Goal: Use online tool/utility: Use online tool/utility

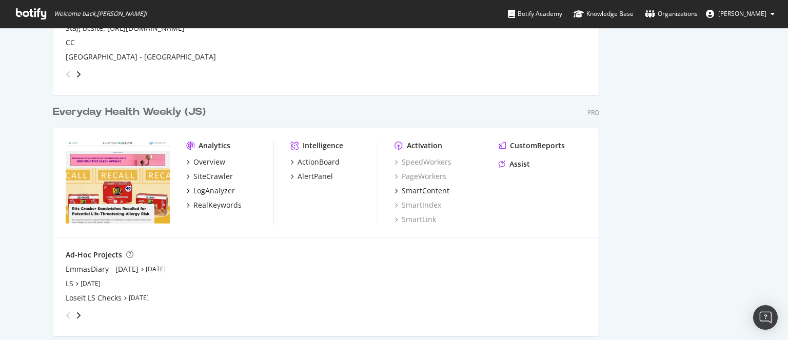
scroll to position [1325, 0]
click at [206, 190] on div "LogAnalyzer" at bounding box center [214, 190] width 42 height 10
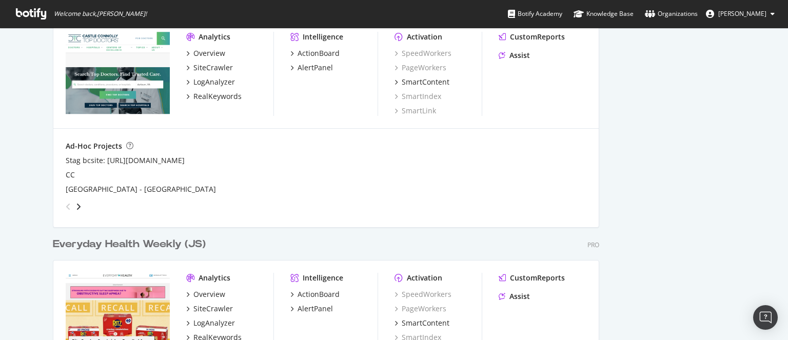
scroll to position [1326, 0]
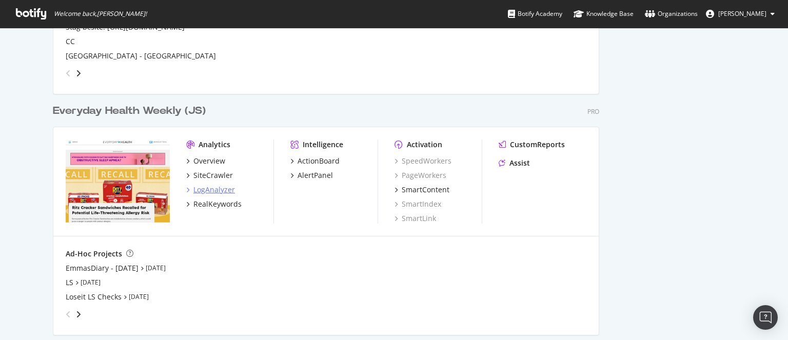
click at [218, 189] on div "LogAnalyzer" at bounding box center [214, 190] width 42 height 10
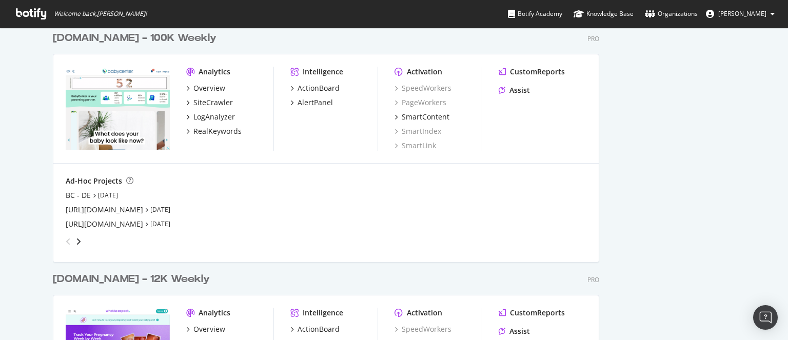
scroll to position [1789, 0]
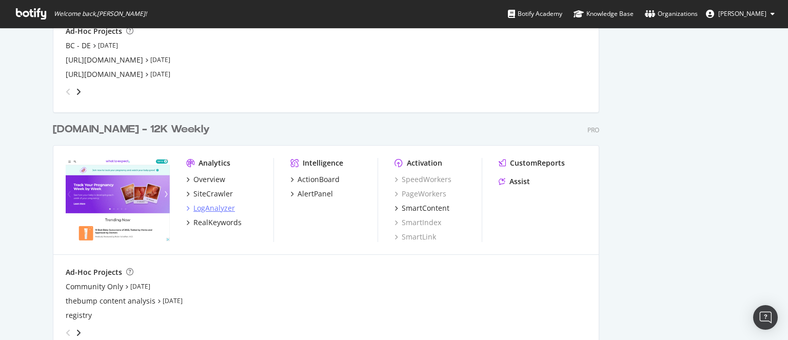
click at [215, 209] on div "LogAnalyzer" at bounding box center [214, 208] width 42 height 10
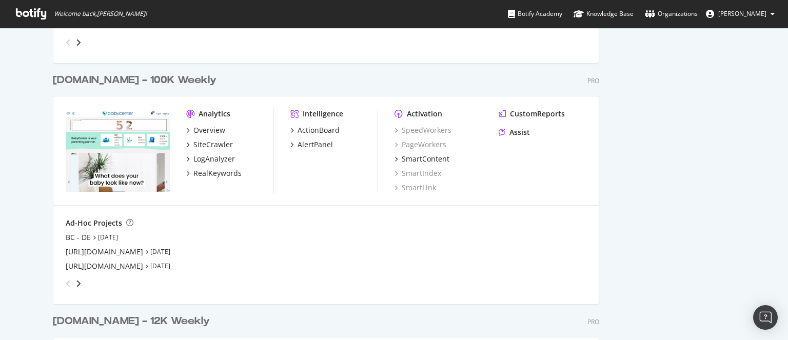
scroll to position [1552, 0]
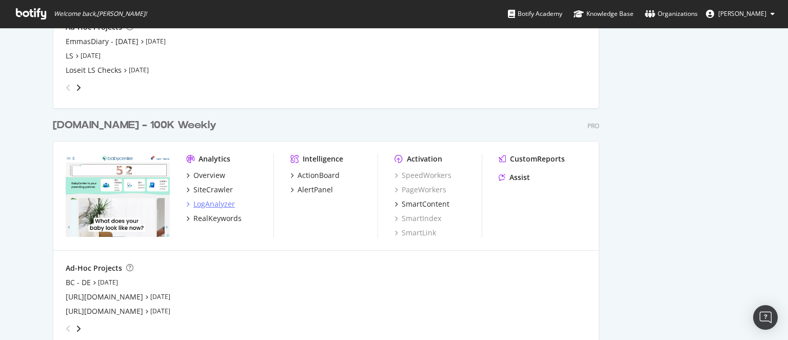
click at [211, 203] on div "LogAnalyzer" at bounding box center [214, 204] width 42 height 10
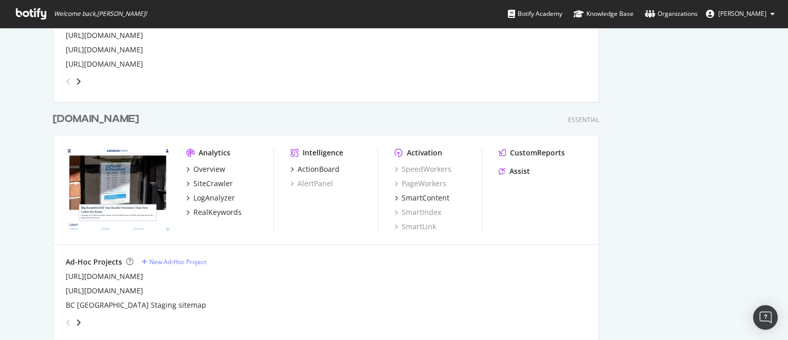
scroll to position [642, 0]
click at [211, 194] on div "LogAnalyzer" at bounding box center [214, 197] width 42 height 10
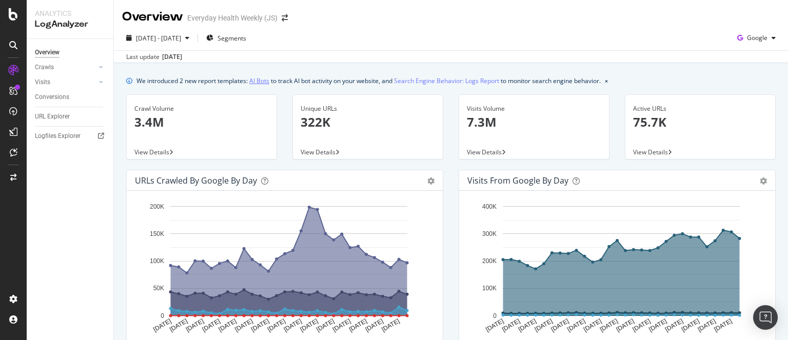
click at [263, 79] on link "AI Bots" at bounding box center [259, 80] width 20 height 11
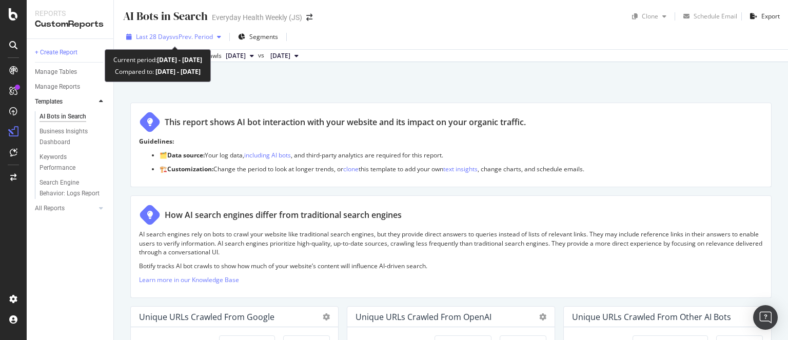
click at [180, 37] on span "vs Prev. Period" at bounding box center [192, 36] width 41 height 9
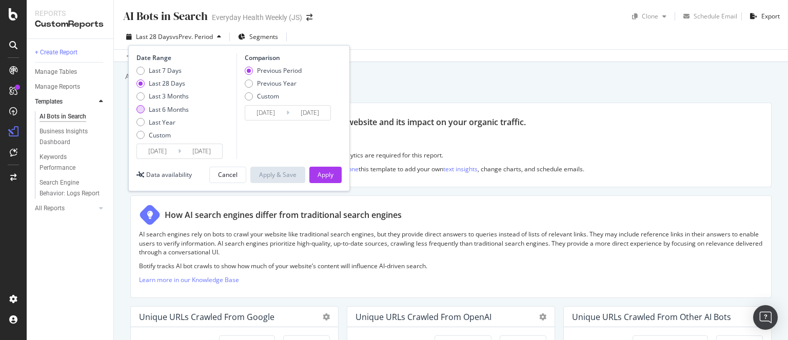
click at [168, 109] on div "Last 6 Months" at bounding box center [169, 109] width 40 height 9
type input "[DATE]"
click at [334, 177] on button "Apply" at bounding box center [325, 175] width 32 height 16
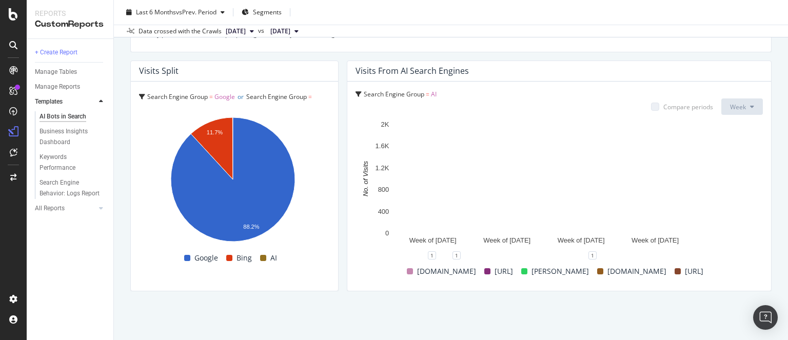
scroll to position [1826, 0]
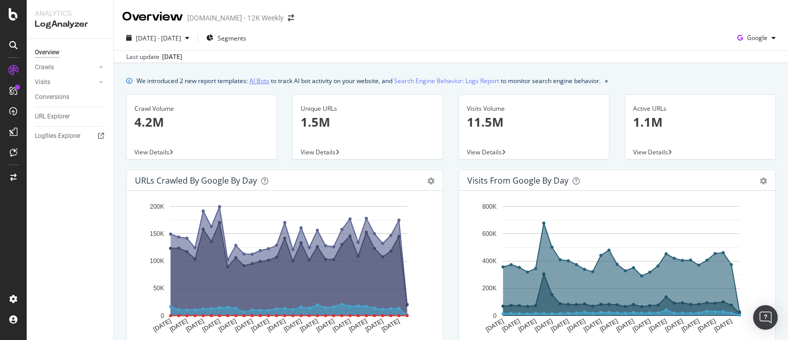
click at [265, 82] on link "AI Bots" at bounding box center [259, 80] width 20 height 11
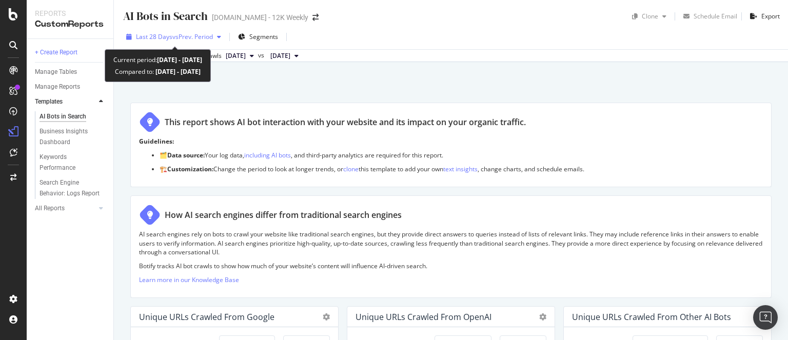
click at [202, 38] on span "vs Prev. Period" at bounding box center [192, 36] width 41 height 9
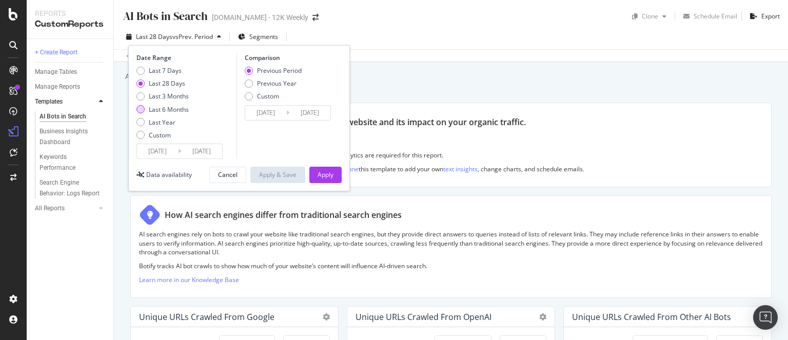
click at [164, 108] on div "Last 6 Months" at bounding box center [169, 109] width 40 height 9
type input "2025/03/12"
type input "2024/09/09"
type input "[DATE]"
click at [325, 179] on div "Apply" at bounding box center [326, 174] width 16 height 9
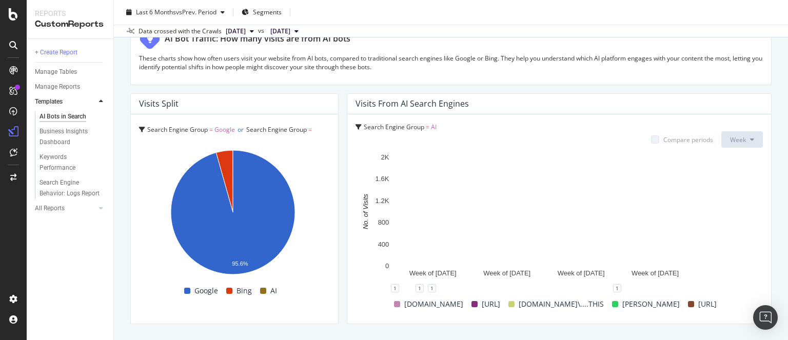
scroll to position [1826, 0]
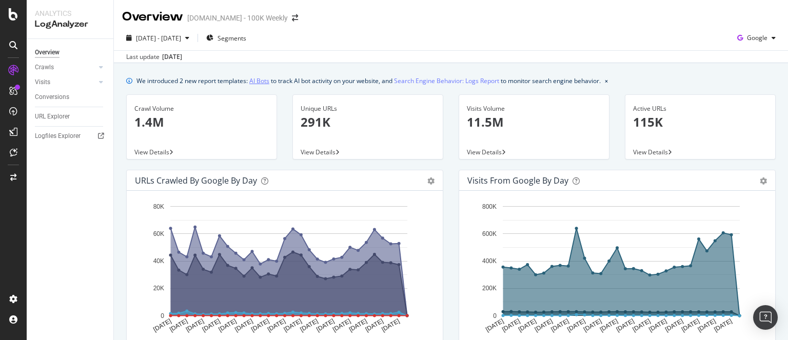
click at [261, 83] on link "AI Bots" at bounding box center [259, 80] width 20 height 11
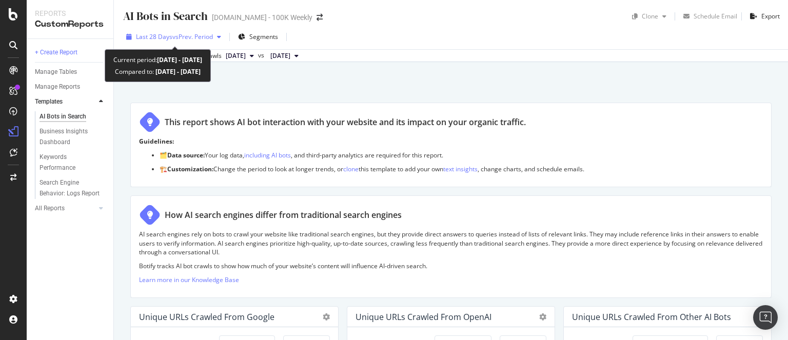
click at [176, 34] on span "vs Prev. Period" at bounding box center [192, 36] width 41 height 9
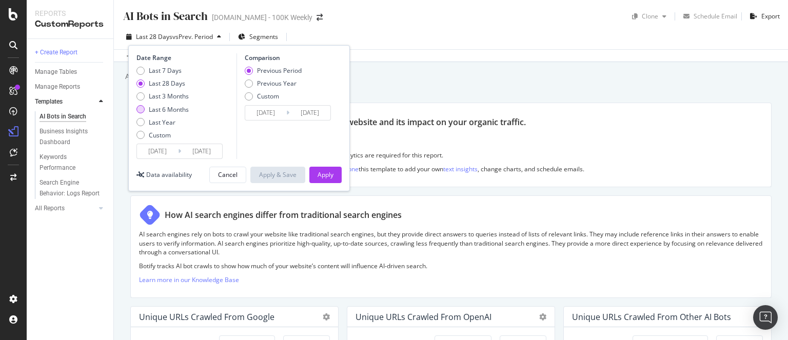
click at [173, 106] on div "Last 6 Months" at bounding box center [169, 109] width 40 height 9
type input "[DATE]"
click at [331, 177] on div "Apply" at bounding box center [326, 174] width 16 height 9
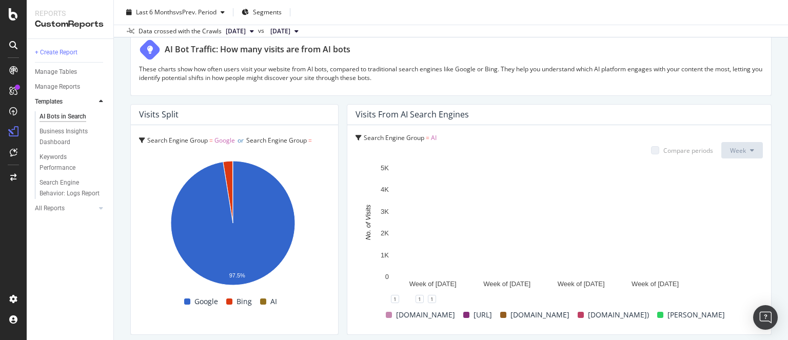
scroll to position [1826, 0]
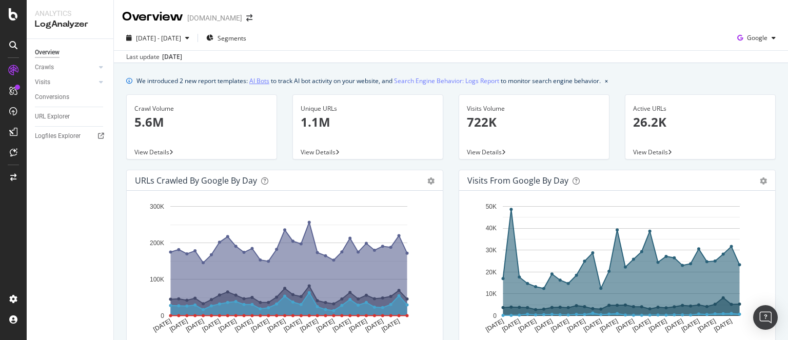
click at [256, 76] on link "AI Bots" at bounding box center [259, 80] width 20 height 11
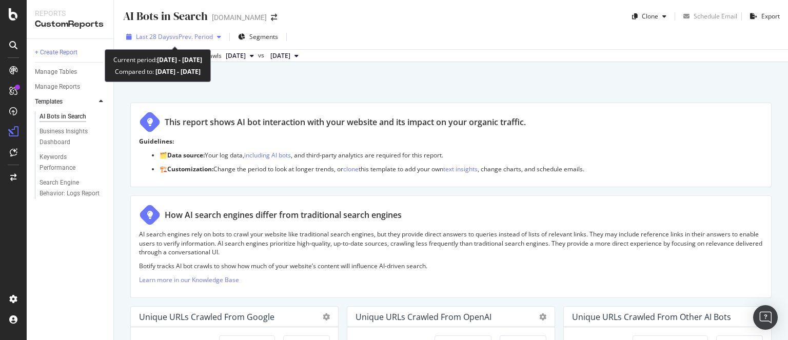
click at [175, 38] on span "vs Prev. Period" at bounding box center [192, 36] width 41 height 9
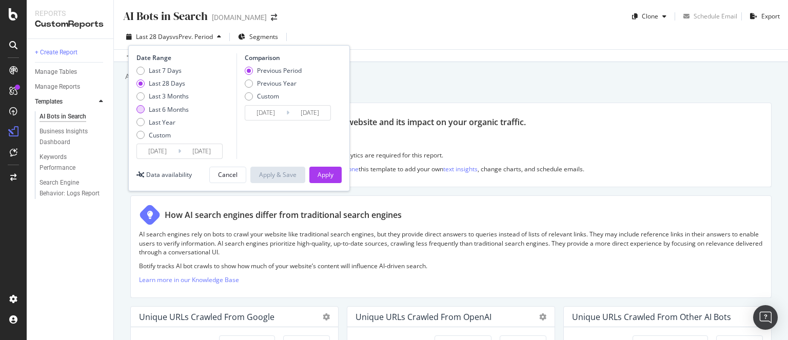
click at [166, 108] on div "Last 6 Months" at bounding box center [169, 109] width 40 height 9
type input "[DATE]"
click at [330, 176] on div "Apply" at bounding box center [326, 174] width 16 height 9
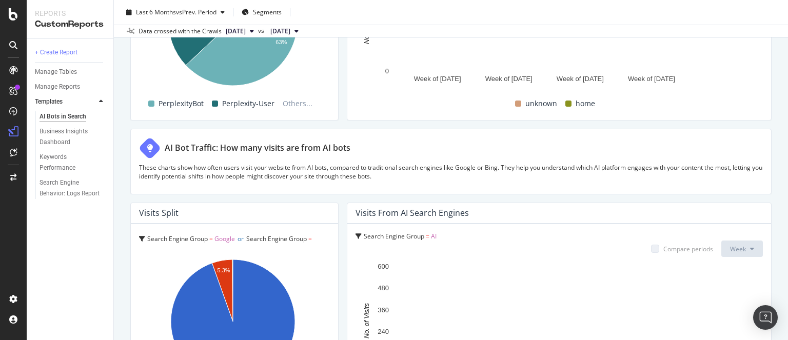
scroll to position [1826, 0]
